Goal: Task Accomplishment & Management: Use online tool/utility

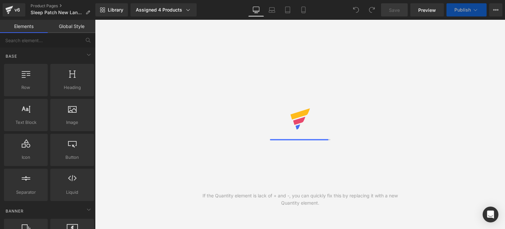
click at [113, 12] on span "Library" at bounding box center [115, 10] width 15 height 6
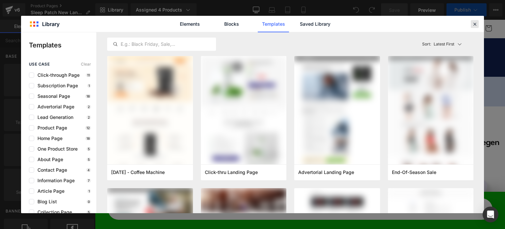
click at [472, 25] on icon at bounding box center [475, 24] width 6 height 6
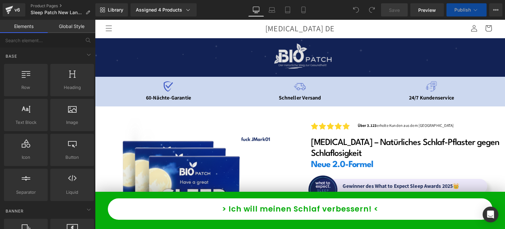
drag, startPoint x: 567, startPoint y: 45, endPoint x: 271, endPoint y: 62, distance: 296.5
click at [475, 22] on span at bounding box center [474, 28] width 14 height 14
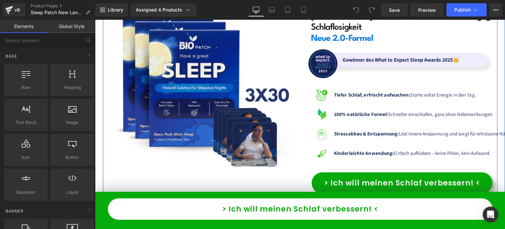
scroll to position [128, 0]
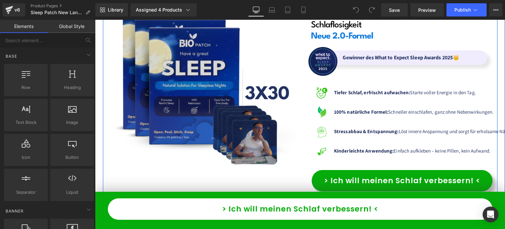
click at [223, 78] on img at bounding box center [201, 82] width 187 height 187
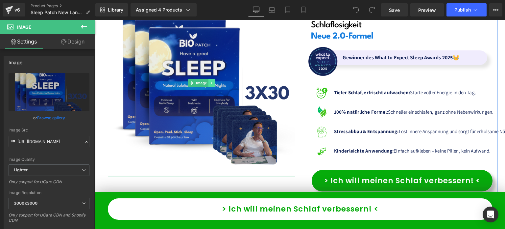
click at [210, 82] on icon at bounding box center [212, 83] width 4 height 4
click at [213, 83] on icon at bounding box center [215, 83] width 4 height 4
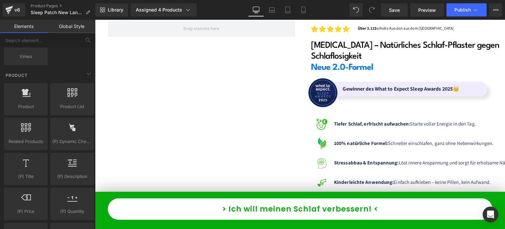
scroll to position [543, 0]
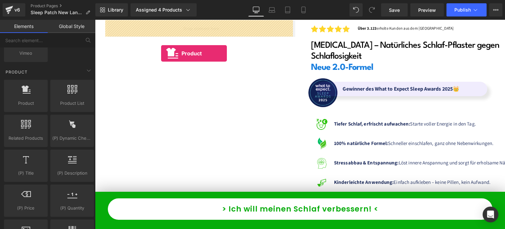
drag, startPoint x: 119, startPoint y: 115, endPoint x: 161, endPoint y: 54, distance: 74.6
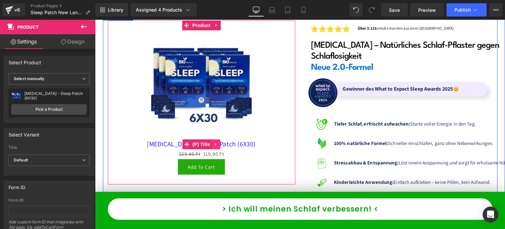
click at [215, 144] on icon at bounding box center [215, 144] width 1 height 3
click at [218, 145] on icon at bounding box center [220, 144] width 5 height 5
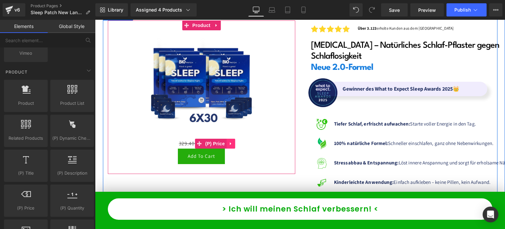
click at [229, 146] on icon at bounding box center [231, 143] width 5 height 5
click at [231, 146] on link at bounding box center [235, 143] width 9 height 10
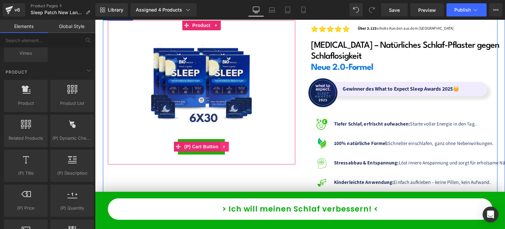
click at [224, 147] on icon at bounding box center [224, 146] width 5 height 5
click at [227, 147] on icon at bounding box center [229, 146] width 5 height 5
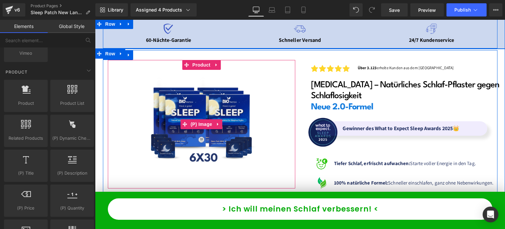
scroll to position [58, 0]
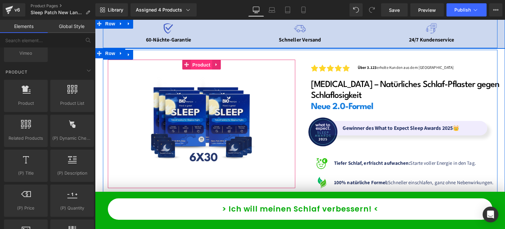
click at [192, 67] on span "Product" at bounding box center [201, 65] width 21 height 10
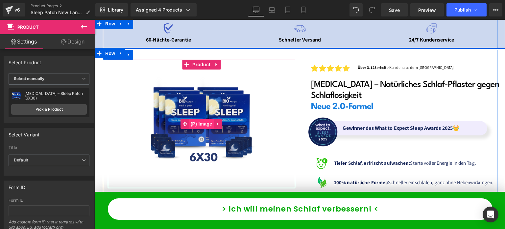
click at [197, 123] on span "(P) Image" at bounding box center [201, 124] width 25 height 10
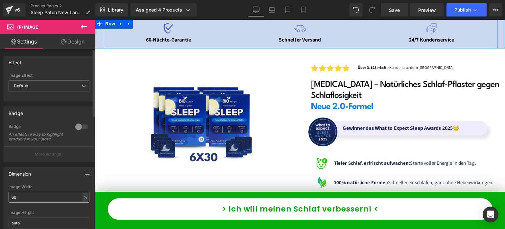
click at [25, 198] on input "60" at bounding box center [49, 196] width 81 height 11
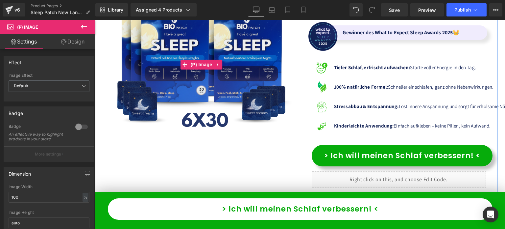
scroll to position [157, 0]
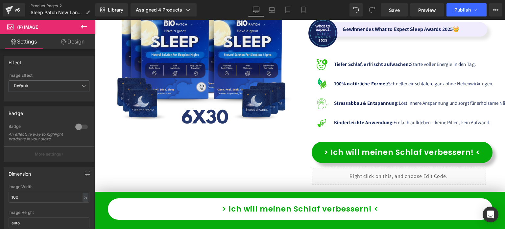
type input "100"
click at [82, 30] on icon at bounding box center [84, 27] width 8 height 8
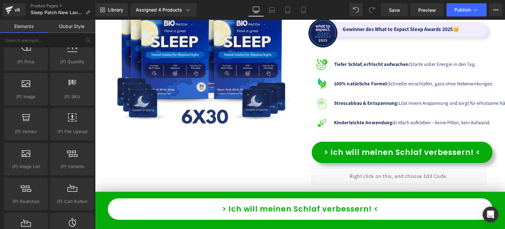
scroll to position [689, 0]
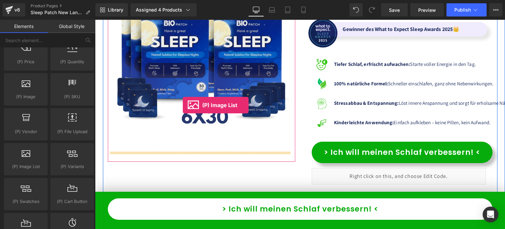
drag, startPoint x: 132, startPoint y: 170, endPoint x: 183, endPoint y: 105, distance: 82.7
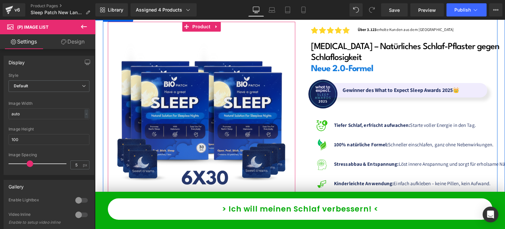
scroll to position [82, 0]
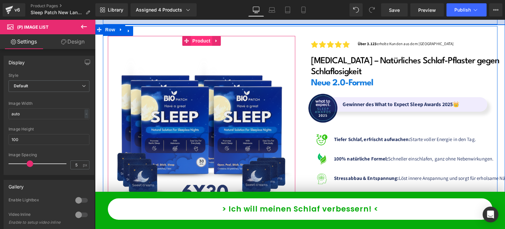
click at [197, 42] on span "Product" at bounding box center [201, 41] width 21 height 10
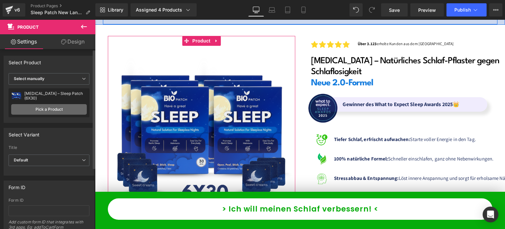
click at [65, 109] on link "Pick a Product" at bounding box center [49, 109] width 76 height 11
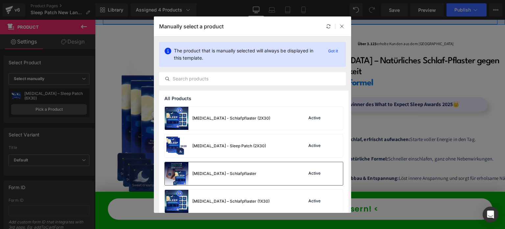
click at [279, 173] on div "[MEDICAL_DATA] – Schlafpflaster Active" at bounding box center [254, 173] width 178 height 23
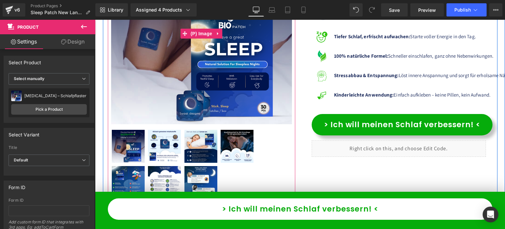
scroll to position [184, 0]
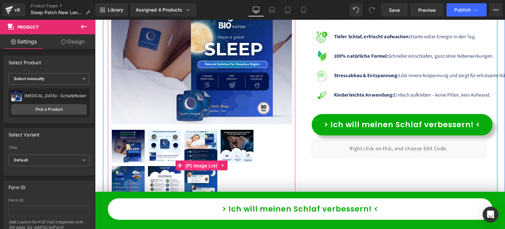
click at [190, 163] on span "(P) Image List" at bounding box center [201, 165] width 35 height 10
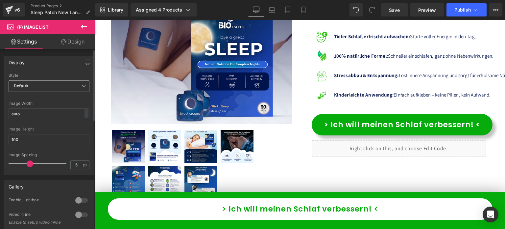
click at [47, 85] on span "Default" at bounding box center [49, 86] width 81 height 12
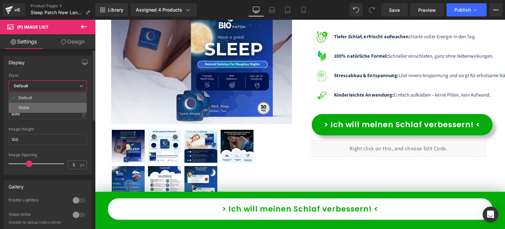
click at [35, 110] on li "Slider" at bounding box center [48, 108] width 78 height 10
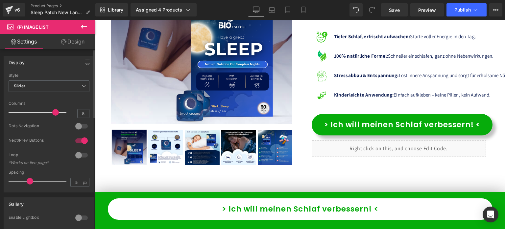
drag, startPoint x: 52, startPoint y: 111, endPoint x: 68, endPoint y: 113, distance: 15.5
click at [68, 113] on div "Columns 5" at bounding box center [49, 112] width 81 height 22
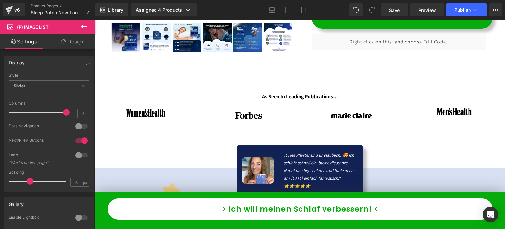
scroll to position [287, 0]
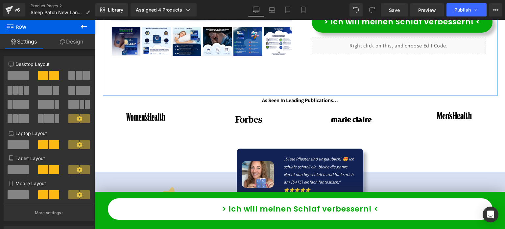
click at [60, 40] on icon at bounding box center [62, 41] width 5 height 5
click at [0, 0] on div "Spacing" at bounding box center [0, 0] width 0 height 0
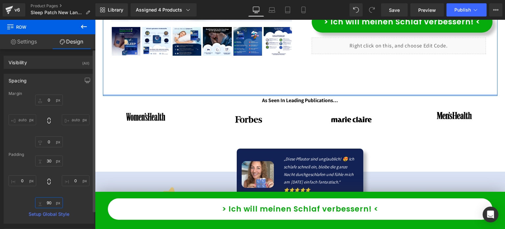
click at [50, 206] on input "text" at bounding box center [49, 202] width 28 height 11
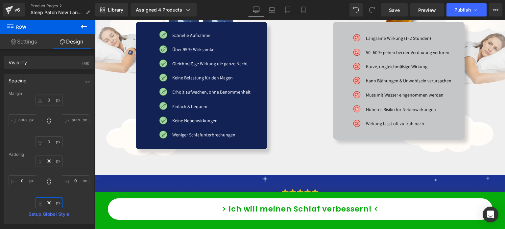
scroll to position [3523, 0]
type input "30"
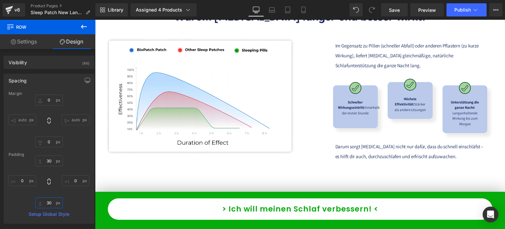
scroll to position [2896, 0]
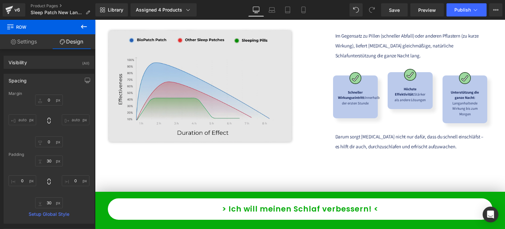
click at [206, 92] on img at bounding box center [201, 87] width 203 height 123
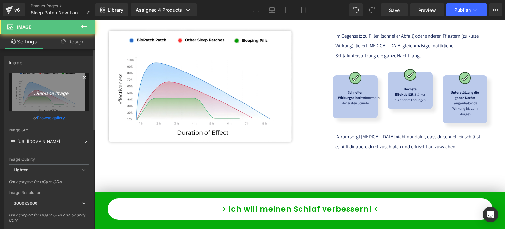
click at [70, 81] on link "Replace Image" at bounding box center [49, 92] width 81 height 38
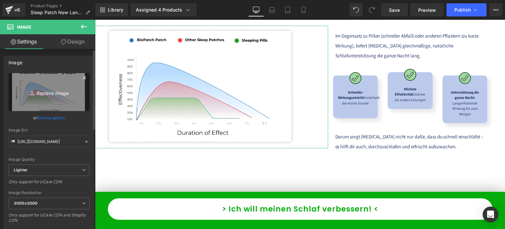
type input "C:\fakepath\DE _13_.png"
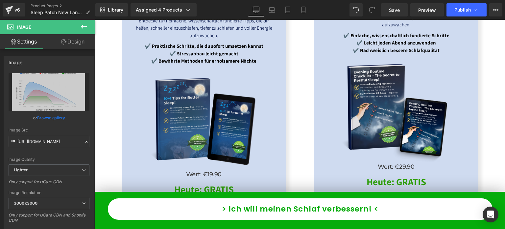
scroll to position [4573, 0]
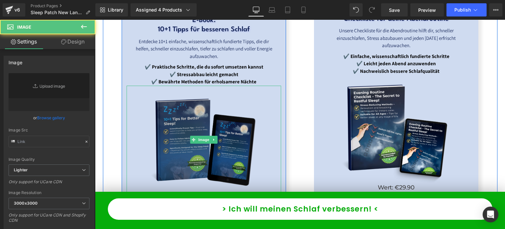
click at [232, 113] on img at bounding box center [204, 140] width 108 height 108
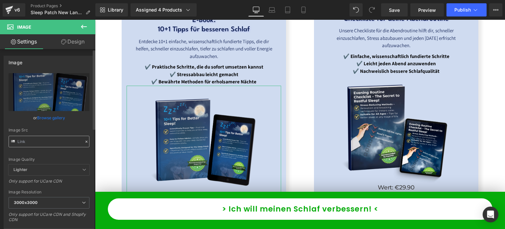
click at [44, 141] on input "text" at bounding box center [49, 141] width 81 height 12
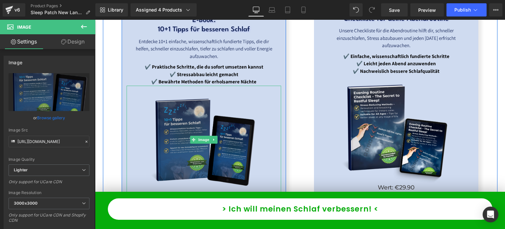
type input "[URL][DOMAIN_NAME]"
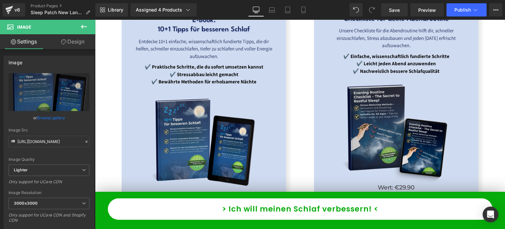
click at [373, 133] on img at bounding box center [396, 129] width 108 height 108
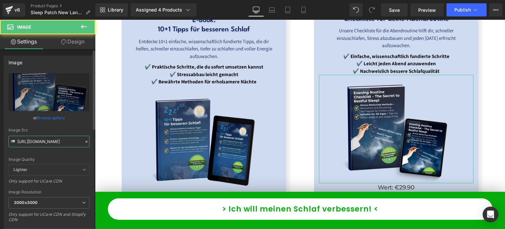
click at [45, 141] on input "[URL][DOMAIN_NAME]" at bounding box center [49, 141] width 81 height 12
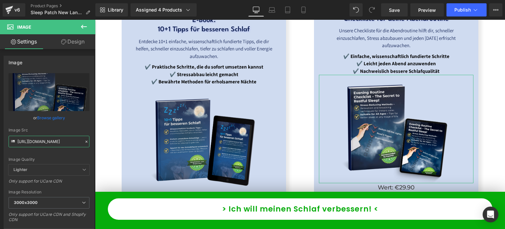
paste input "[DOMAIN_NAME][URL]"
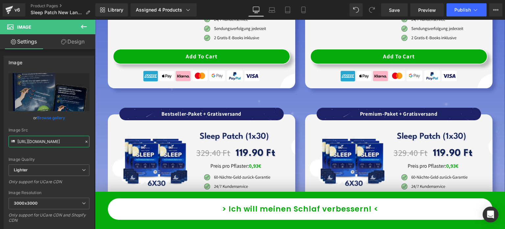
scroll to position [5264, 0]
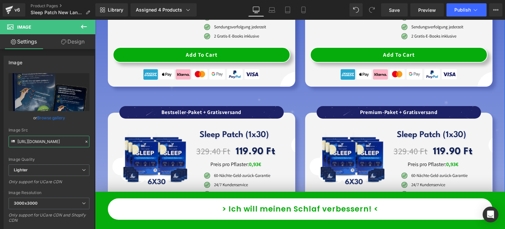
type input "[URL][DOMAIN_NAME]"
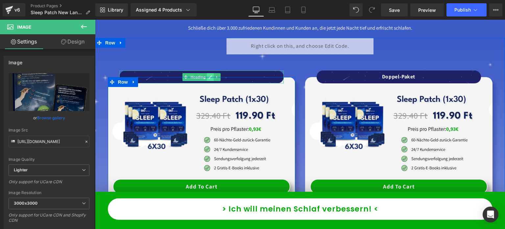
click at [207, 73] on link at bounding box center [210, 77] width 7 height 8
click at [205, 73] on b "Starter-Paket" at bounding box center [201, 76] width 33 height 7
